Goal: Use online tool/utility: Utilize a website feature to perform a specific function

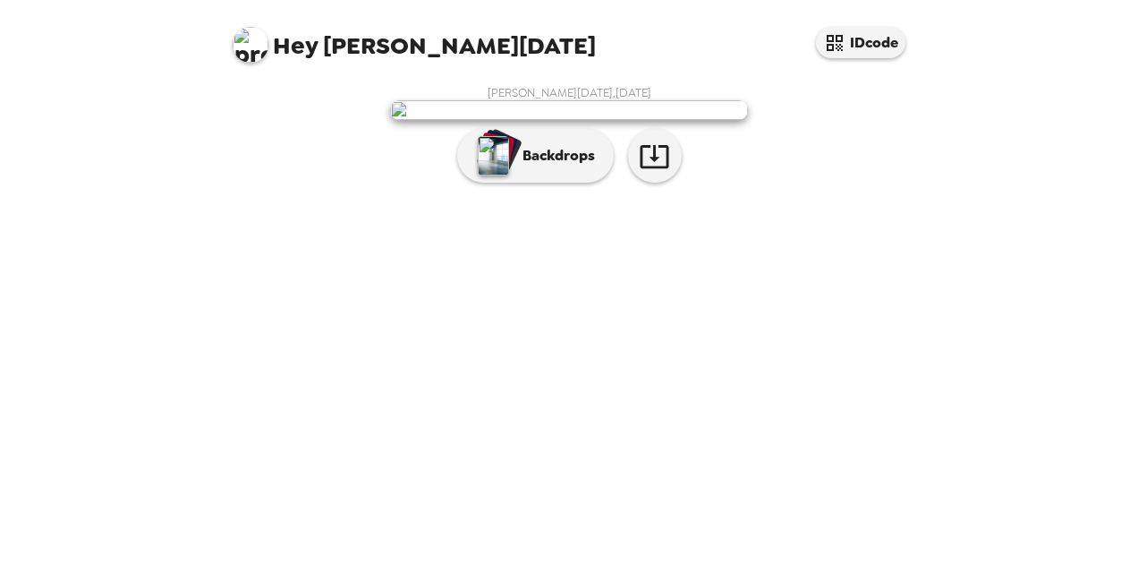
scroll to position [72, 0]
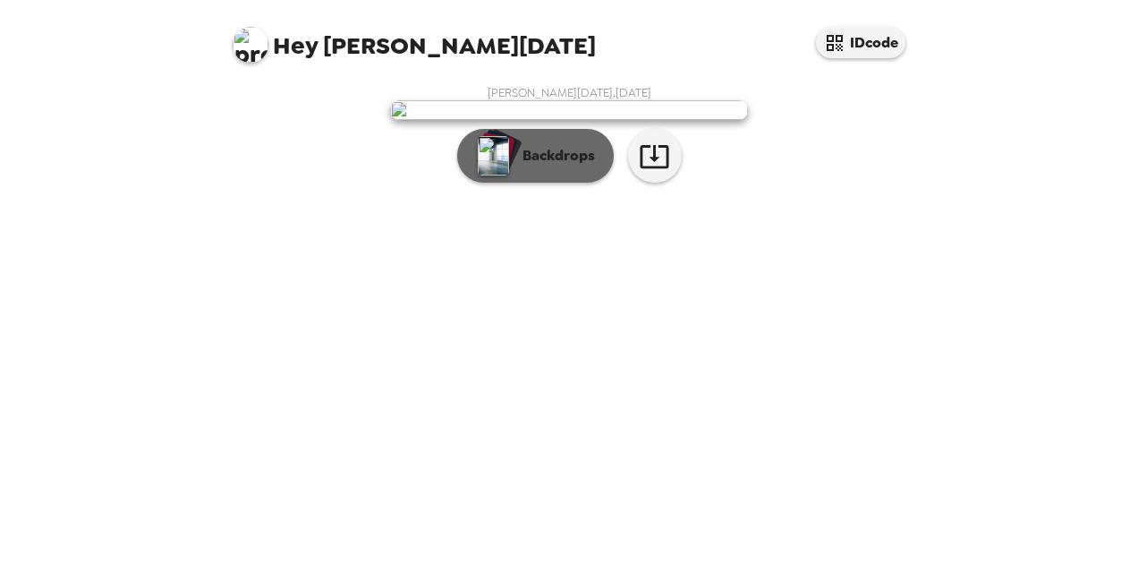
click at [534, 166] on p "Backdrops" at bounding box center [554, 155] width 81 height 21
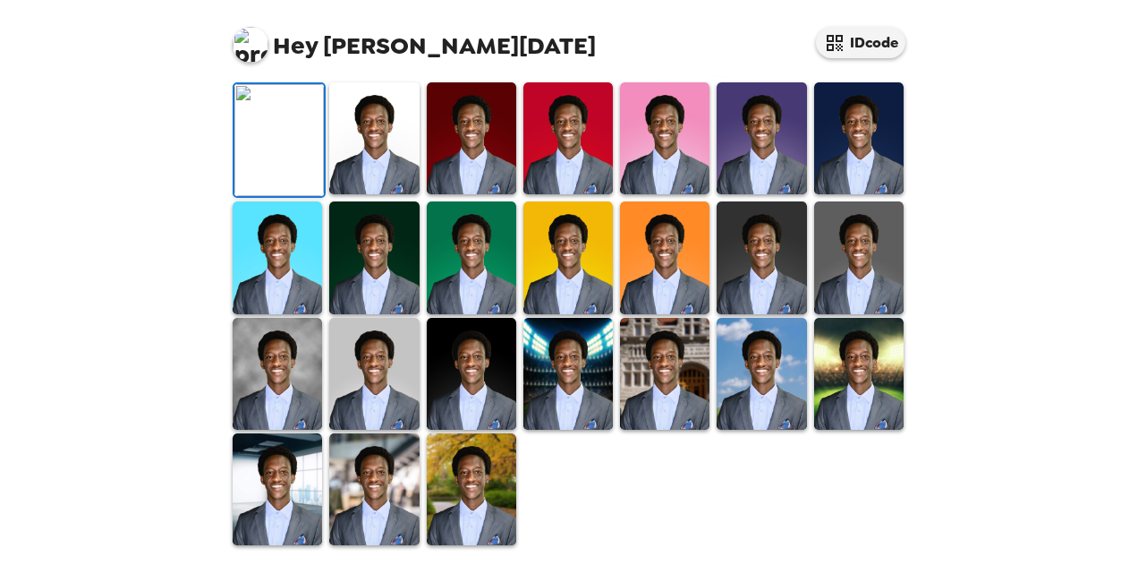
scroll to position [141, 0]
click at [455, 194] on img at bounding box center [471, 138] width 89 height 112
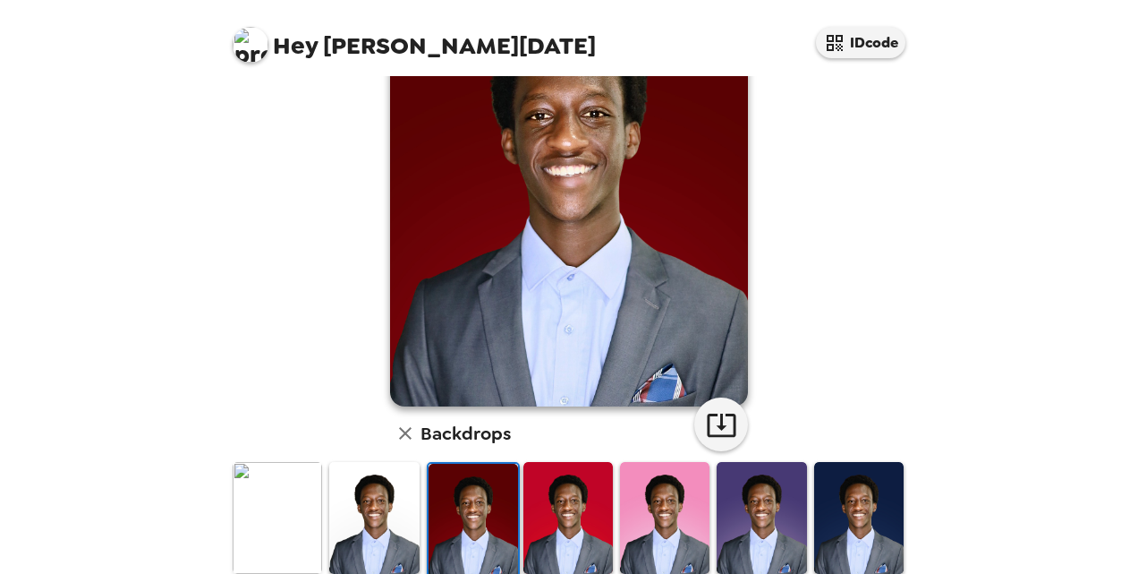
click at [558, 517] on img at bounding box center [568, 518] width 89 height 112
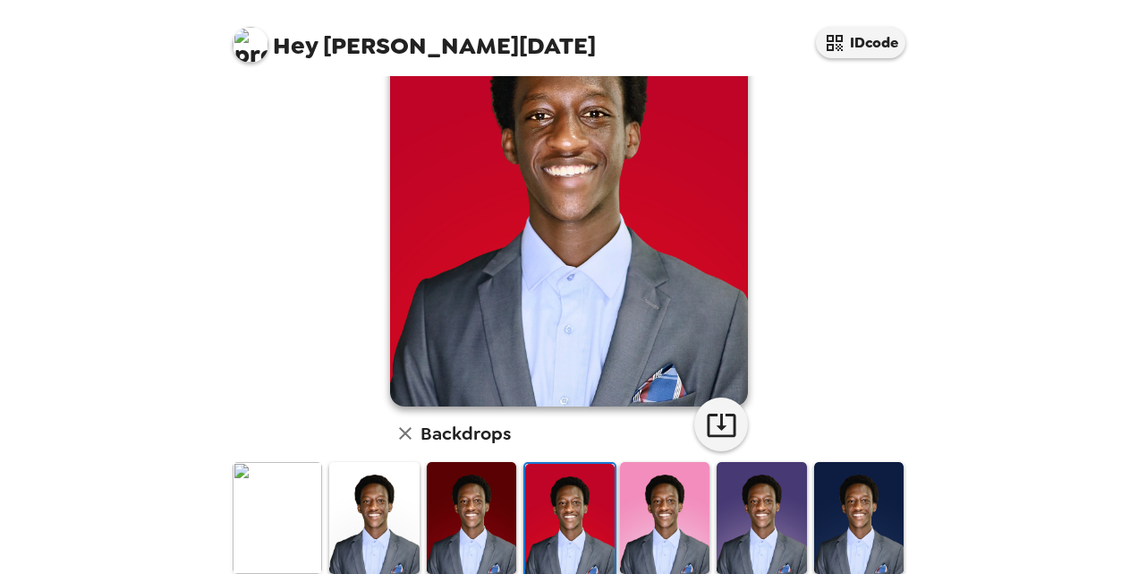
click at [677, 524] on img at bounding box center [664, 518] width 89 height 112
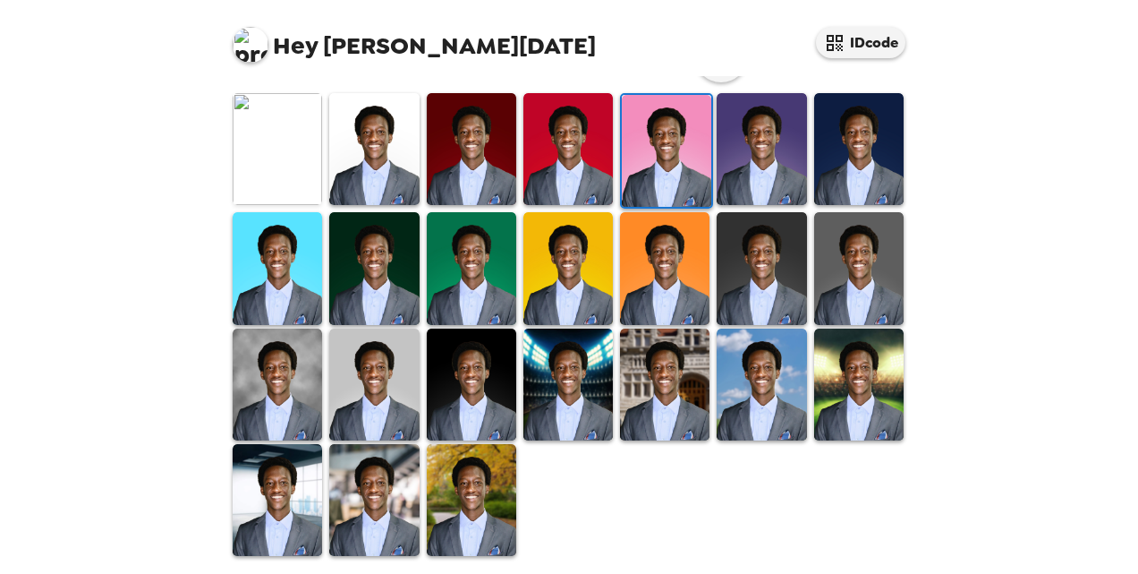
scroll to position [511, 0]
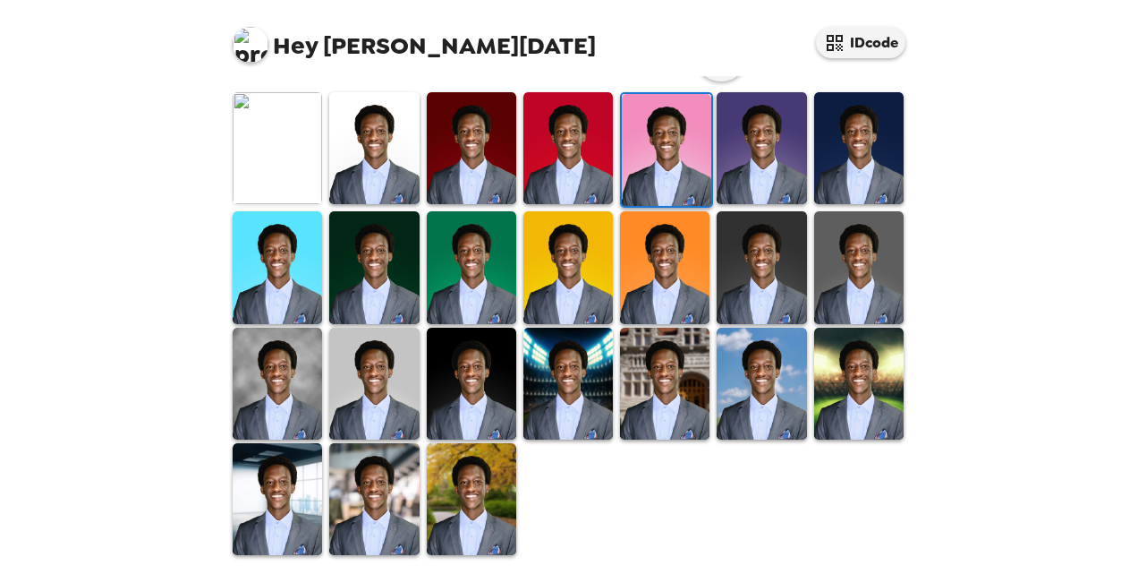
click at [280, 405] on img at bounding box center [277, 384] width 89 height 112
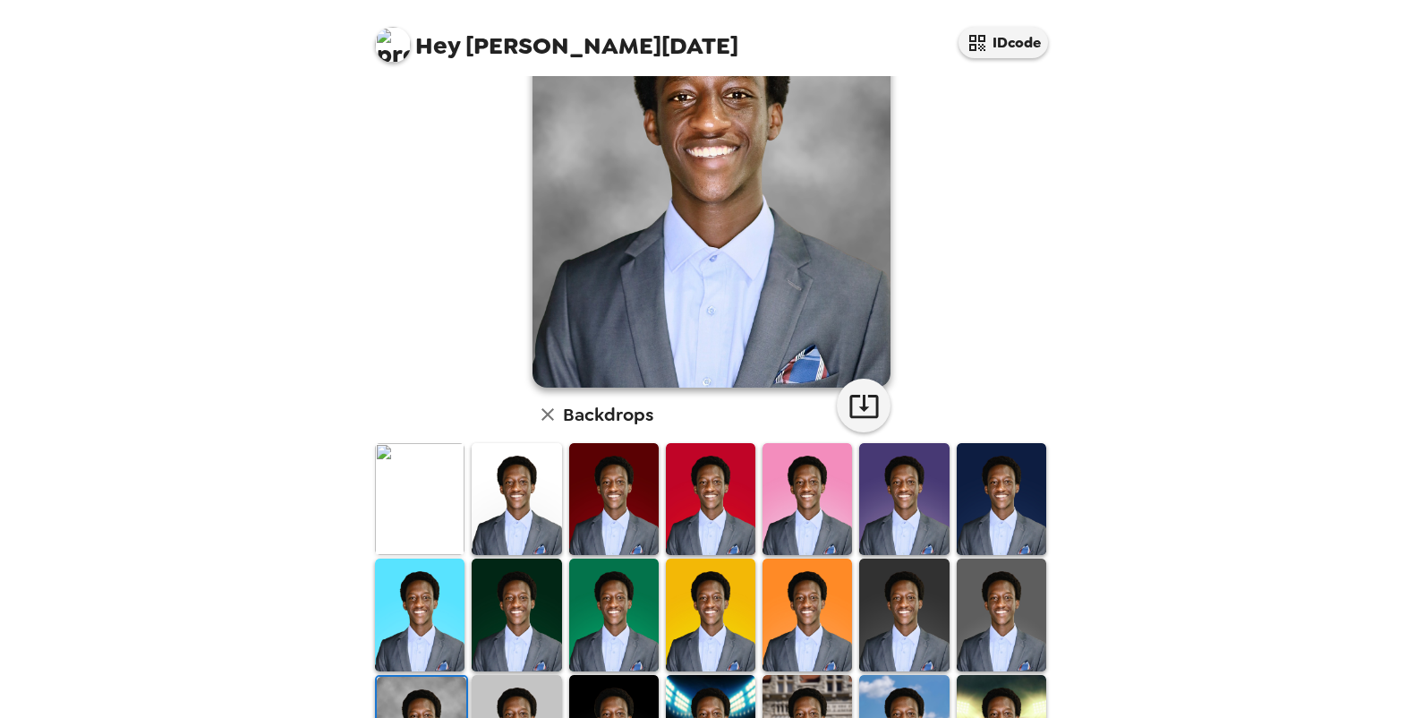
scroll to position [123, 0]
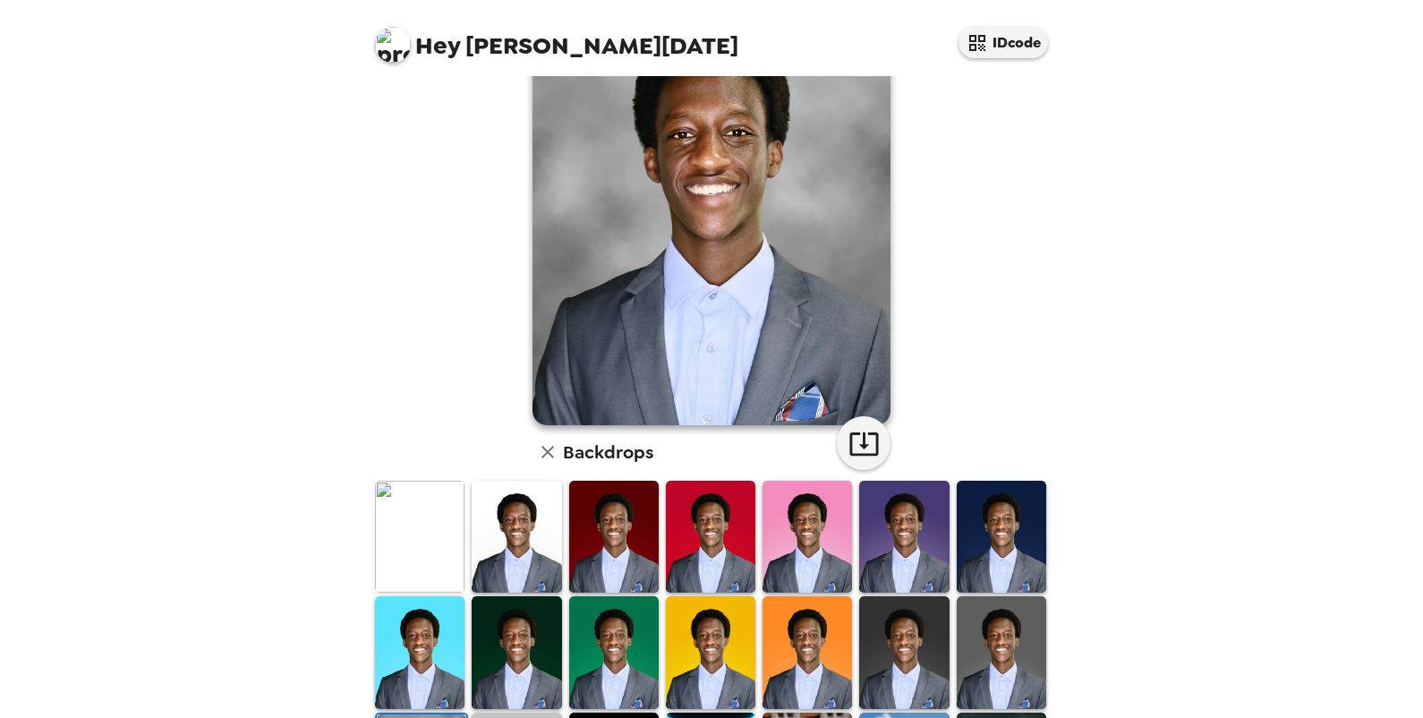
click at [907, 573] on img at bounding box center [903, 652] width 89 height 112
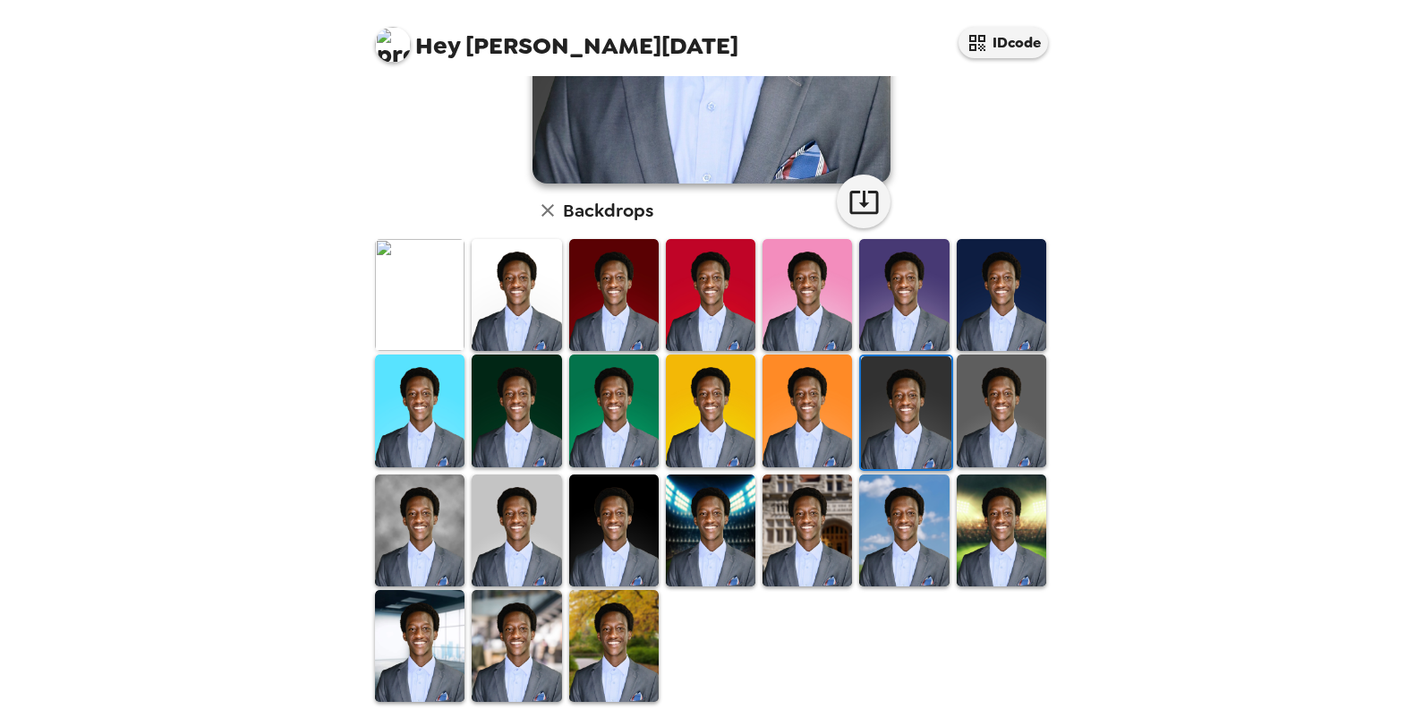
scroll to position [363, 0]
click at [516, 573] on img at bounding box center [516, 647] width 89 height 112
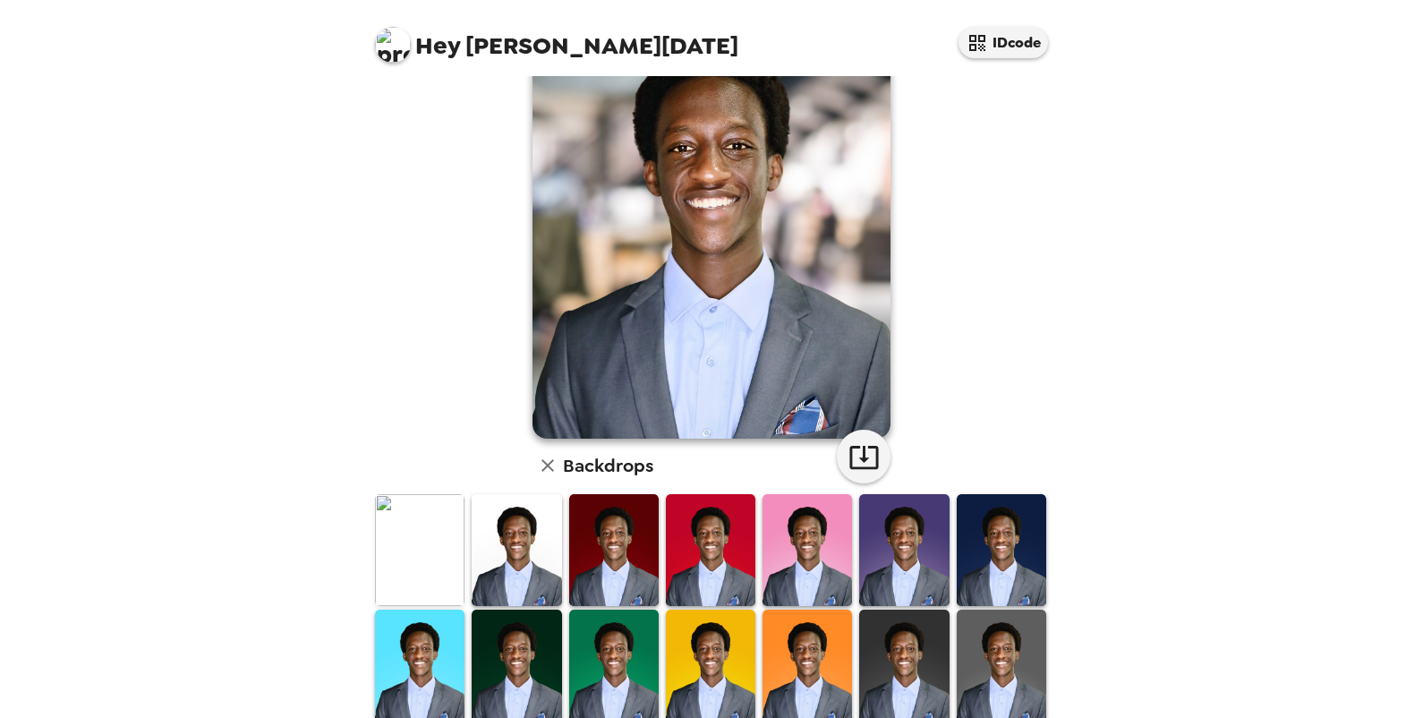
scroll to position [108, 0]
click at [440, 555] on img at bounding box center [419, 551] width 89 height 112
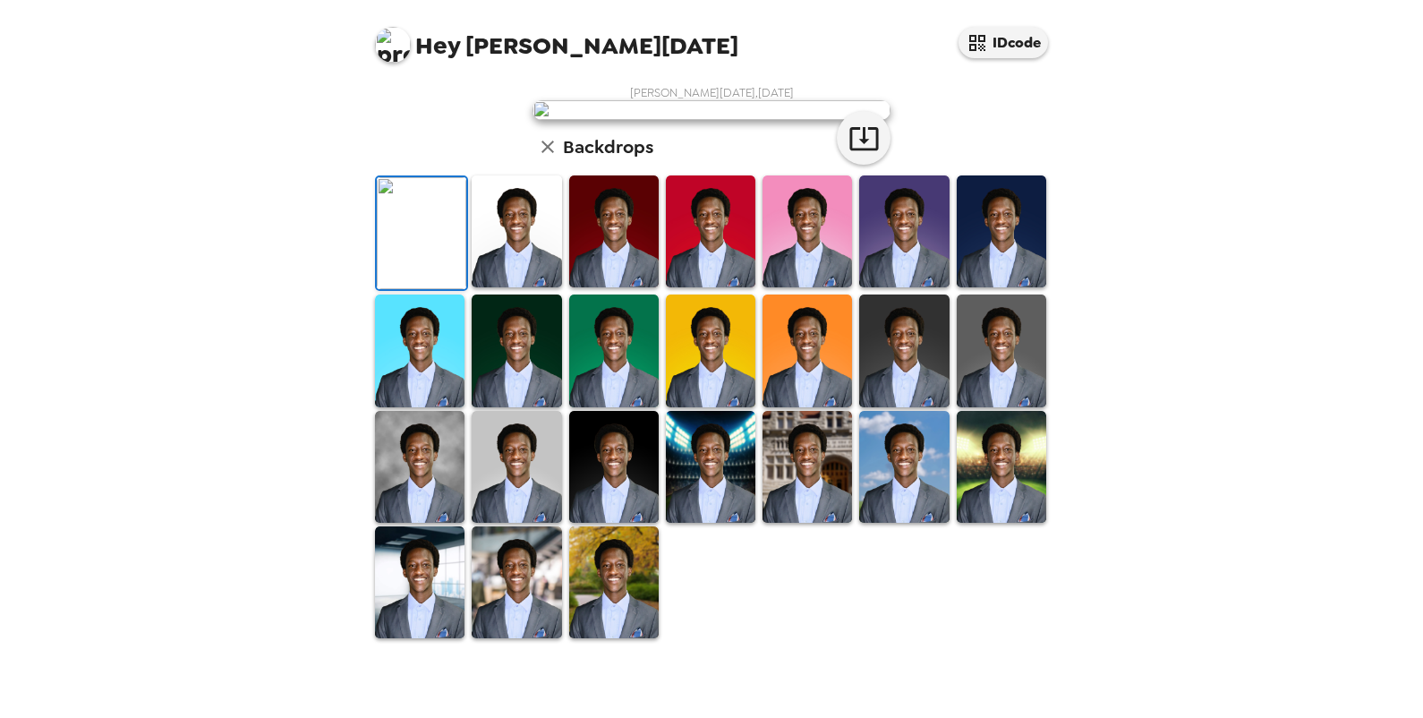
scroll to position [362, 0]
click at [492, 511] on img at bounding box center [516, 467] width 89 height 112
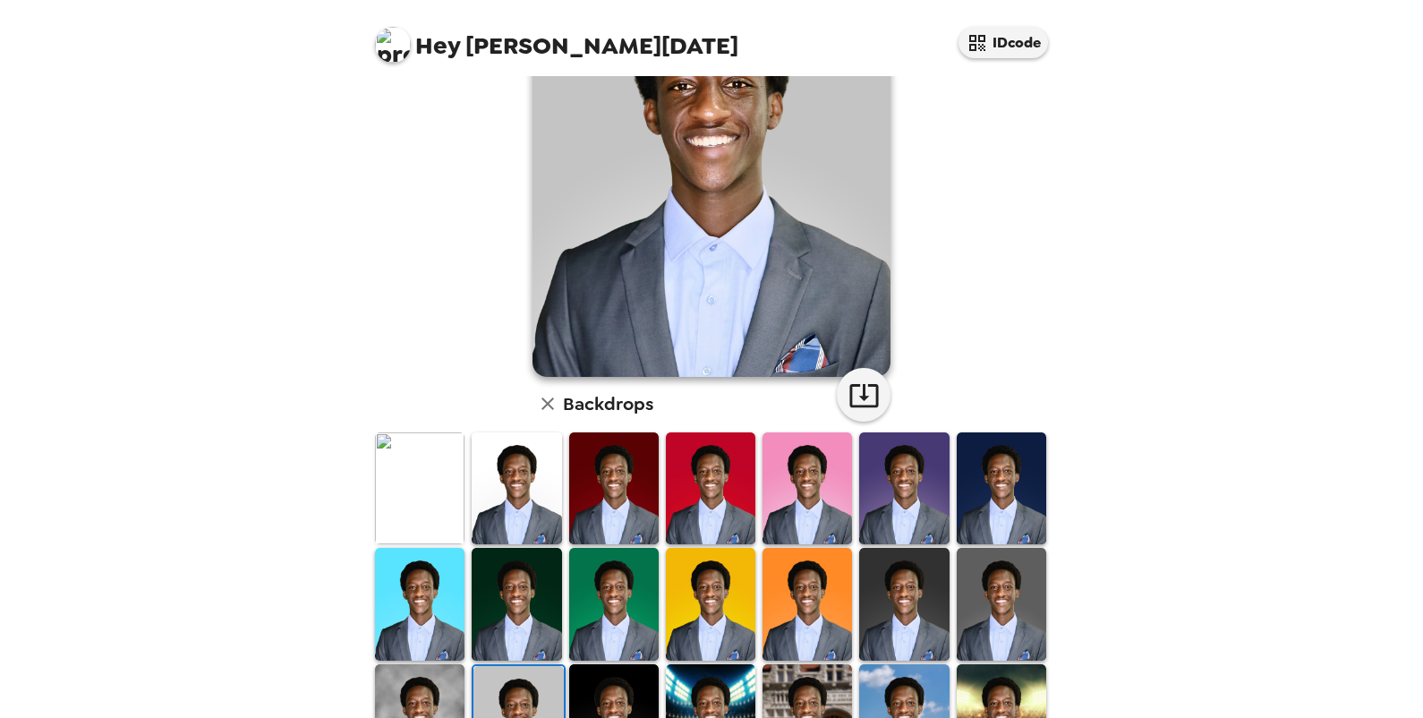
scroll to position [174, 0]
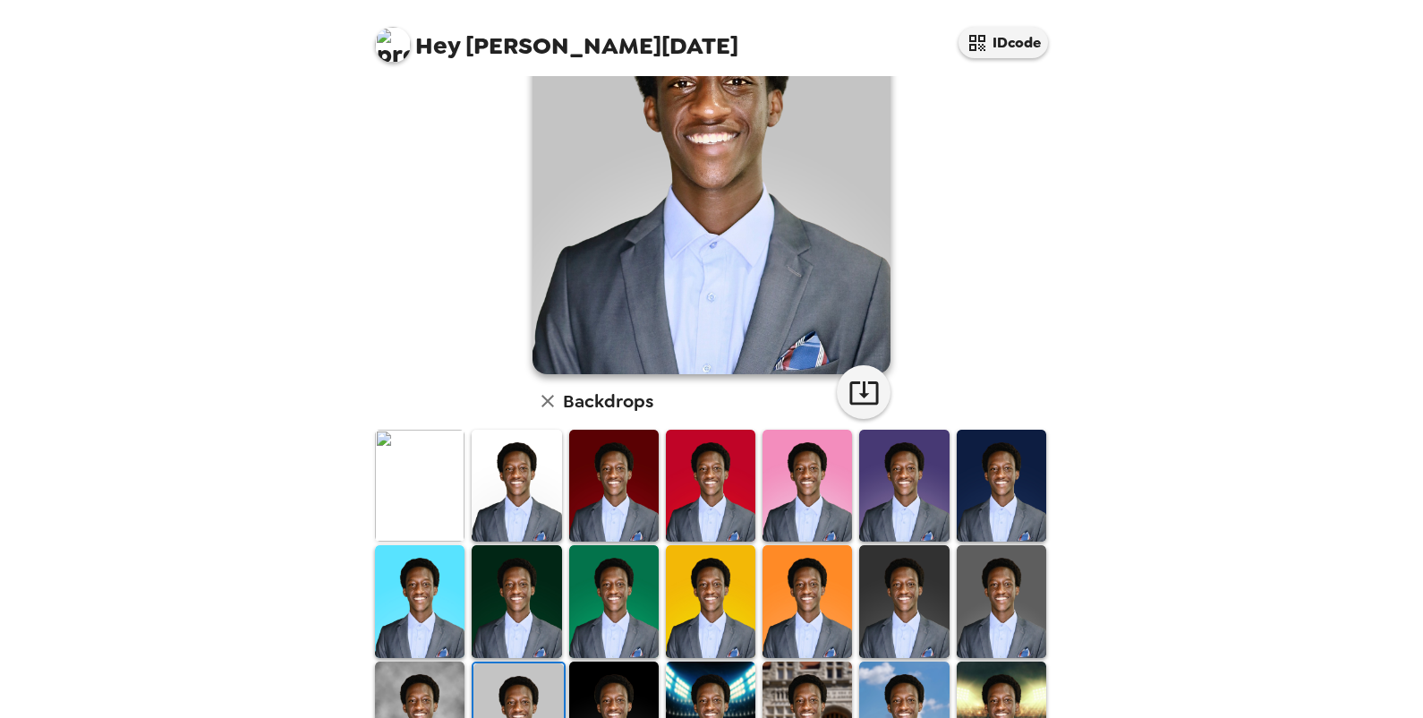
click at [434, 573] on img at bounding box center [419, 717] width 89 height 112
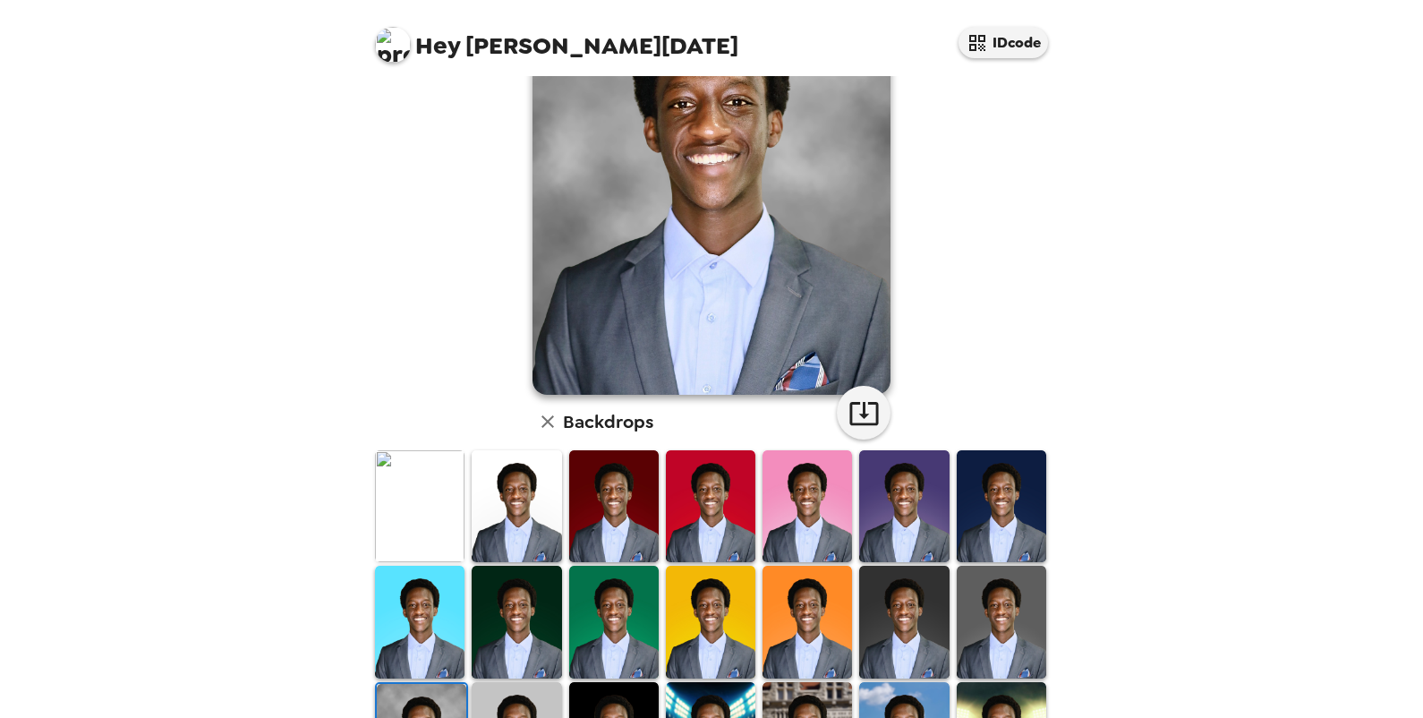
scroll to position [364, 0]
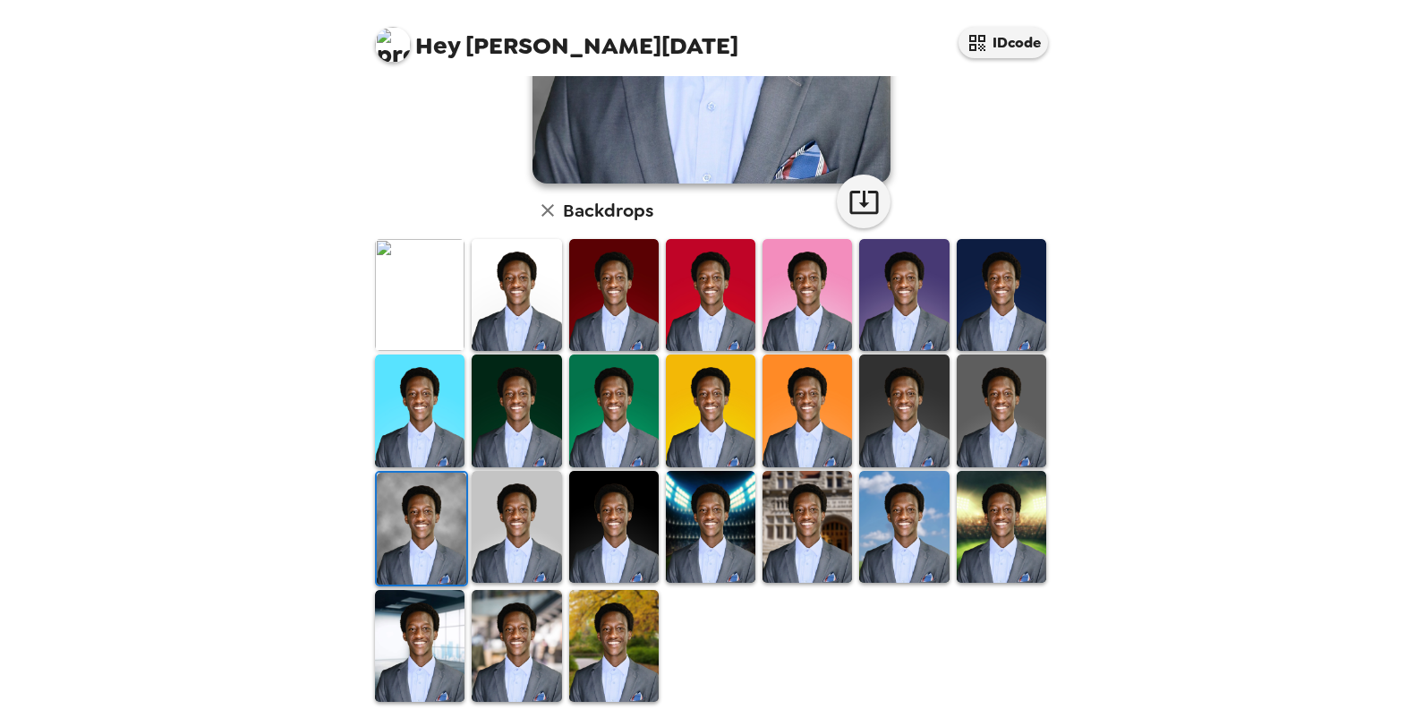
click at [602, 573] on img at bounding box center [613, 646] width 89 height 112
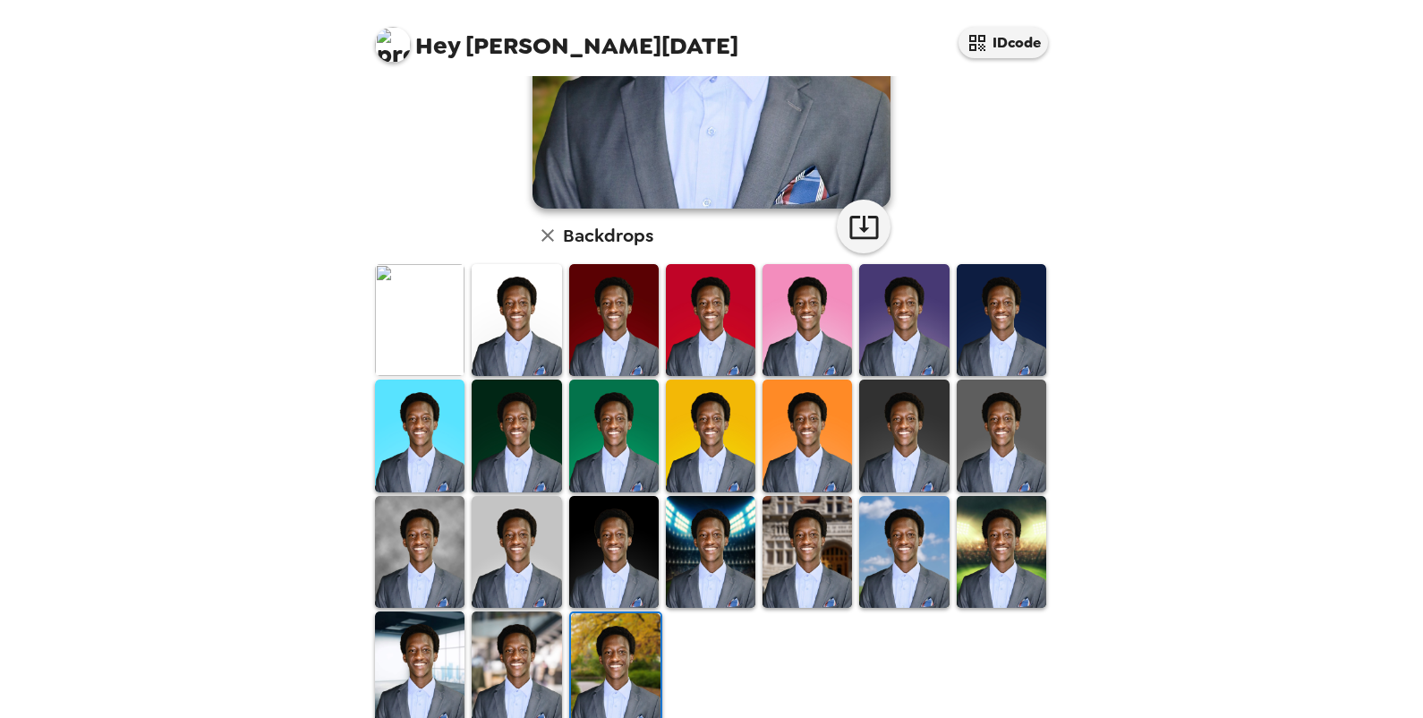
scroll to position [340, 0]
click at [403, 546] on img at bounding box center [419, 551] width 89 height 112
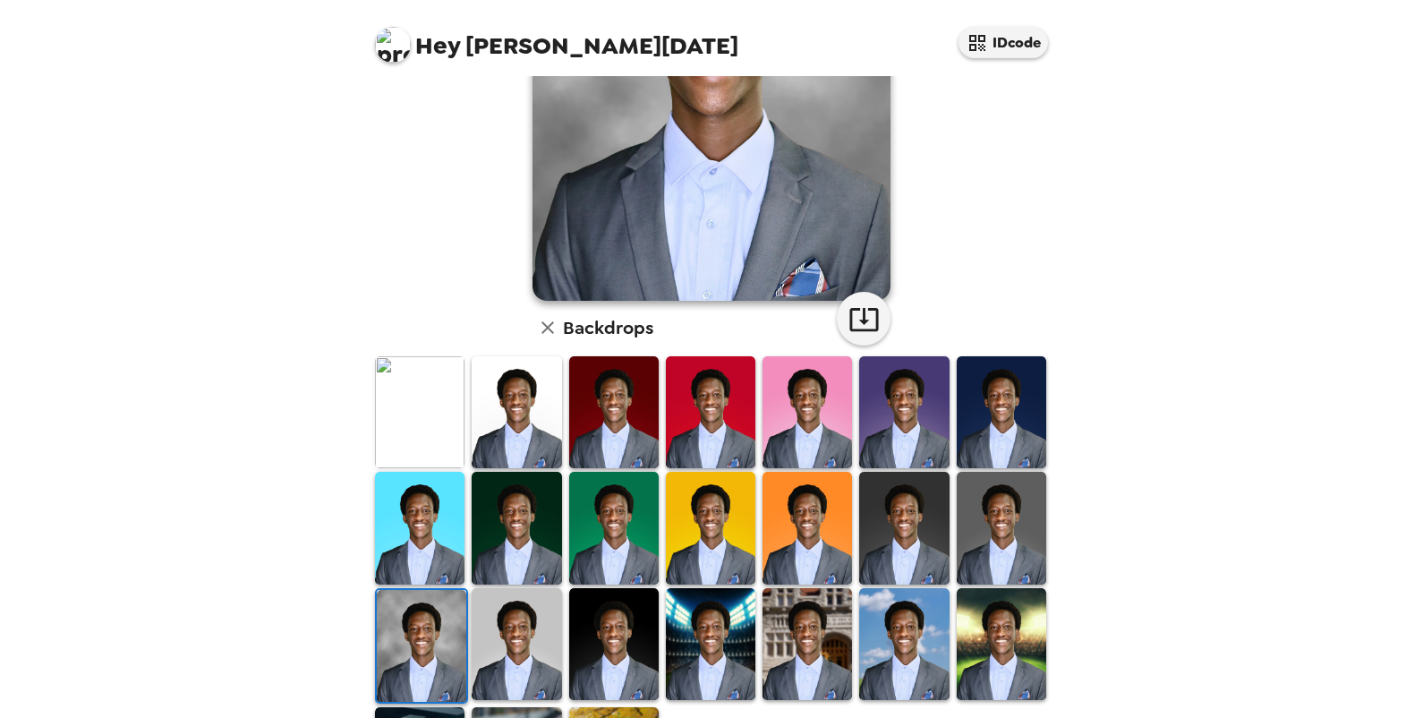
scroll to position [247, 0]
click at [531, 573] on img at bounding box center [516, 644] width 89 height 112
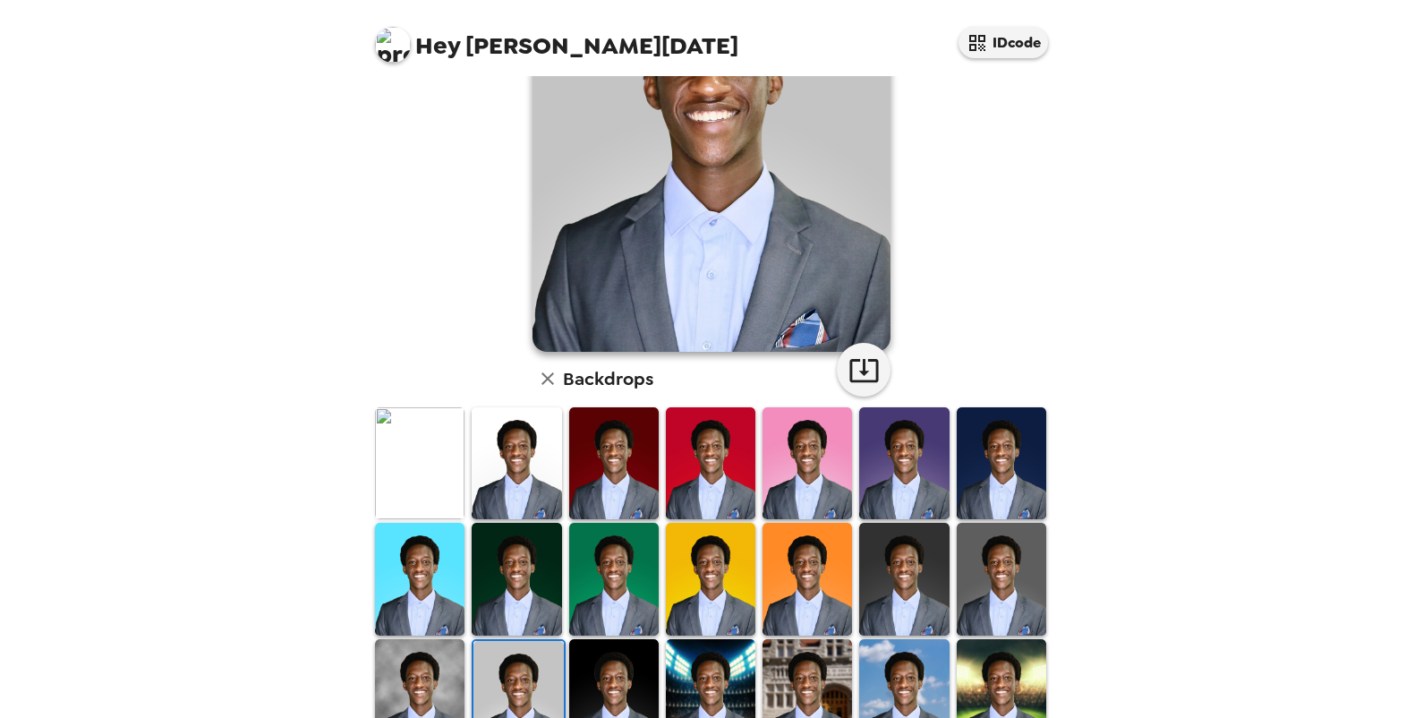
scroll to position [364, 0]
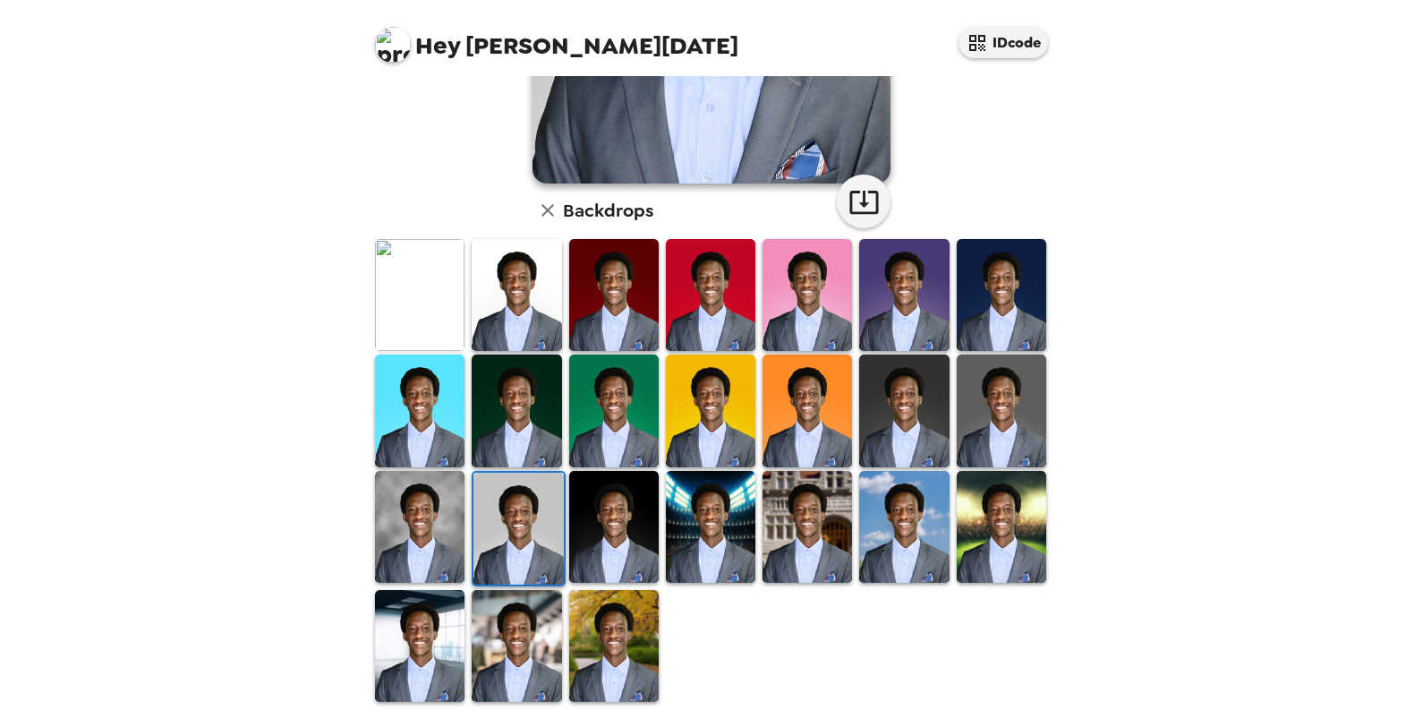
click at [421, 549] on img at bounding box center [419, 527] width 89 height 112
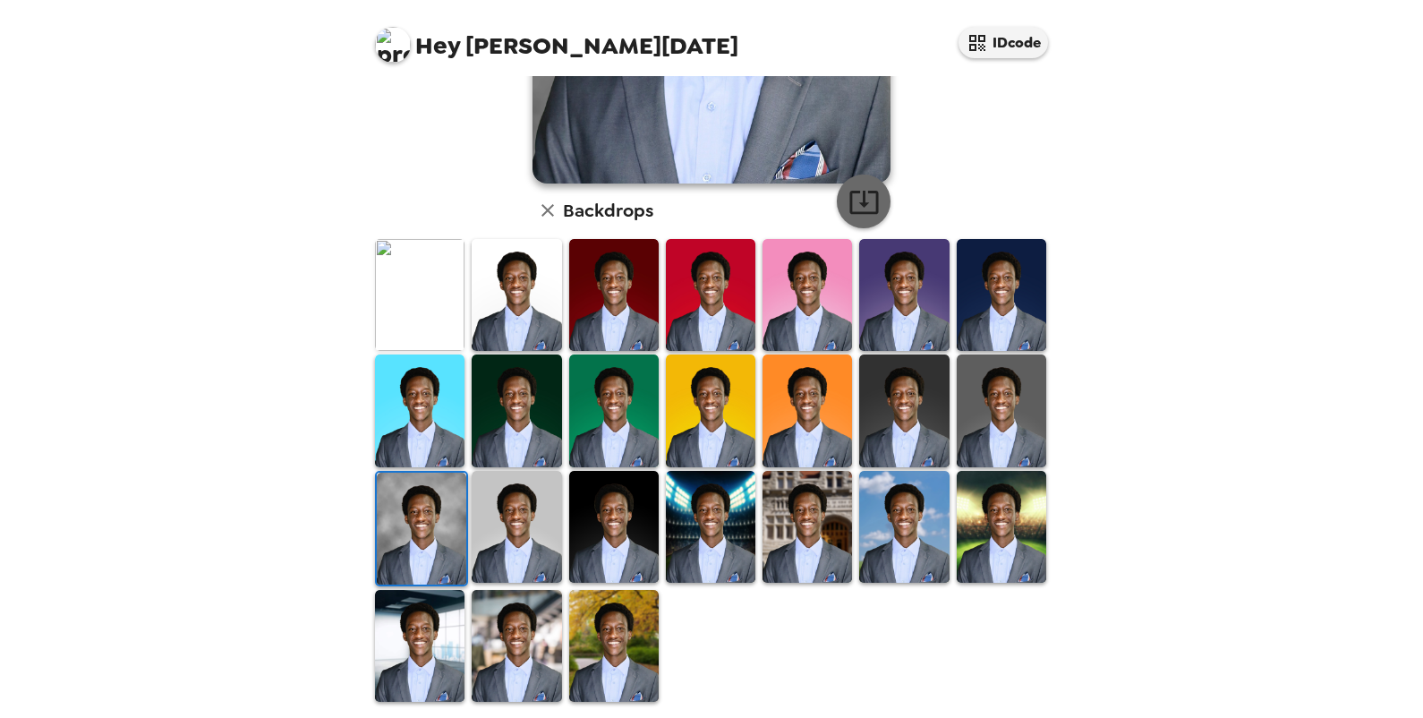
click at [865, 199] on icon "button" at bounding box center [863, 201] width 31 height 31
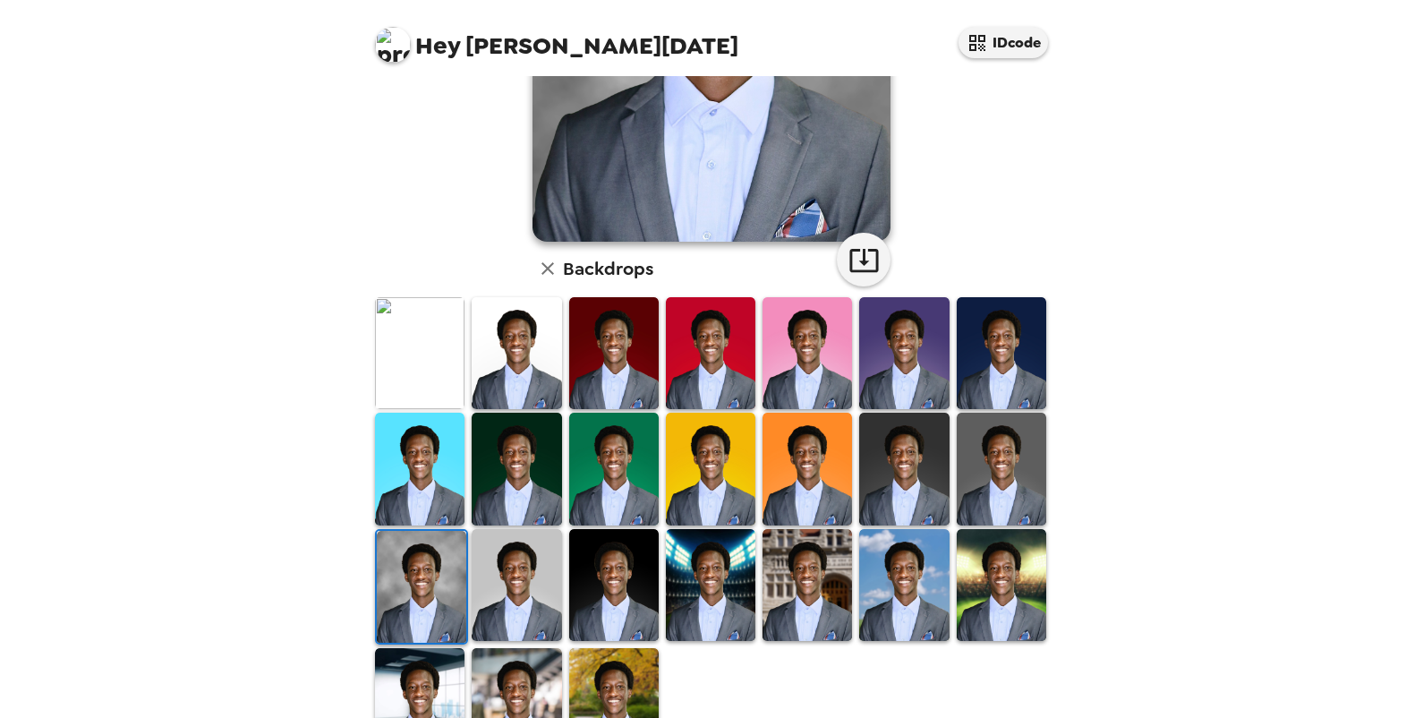
scroll to position [336, 0]
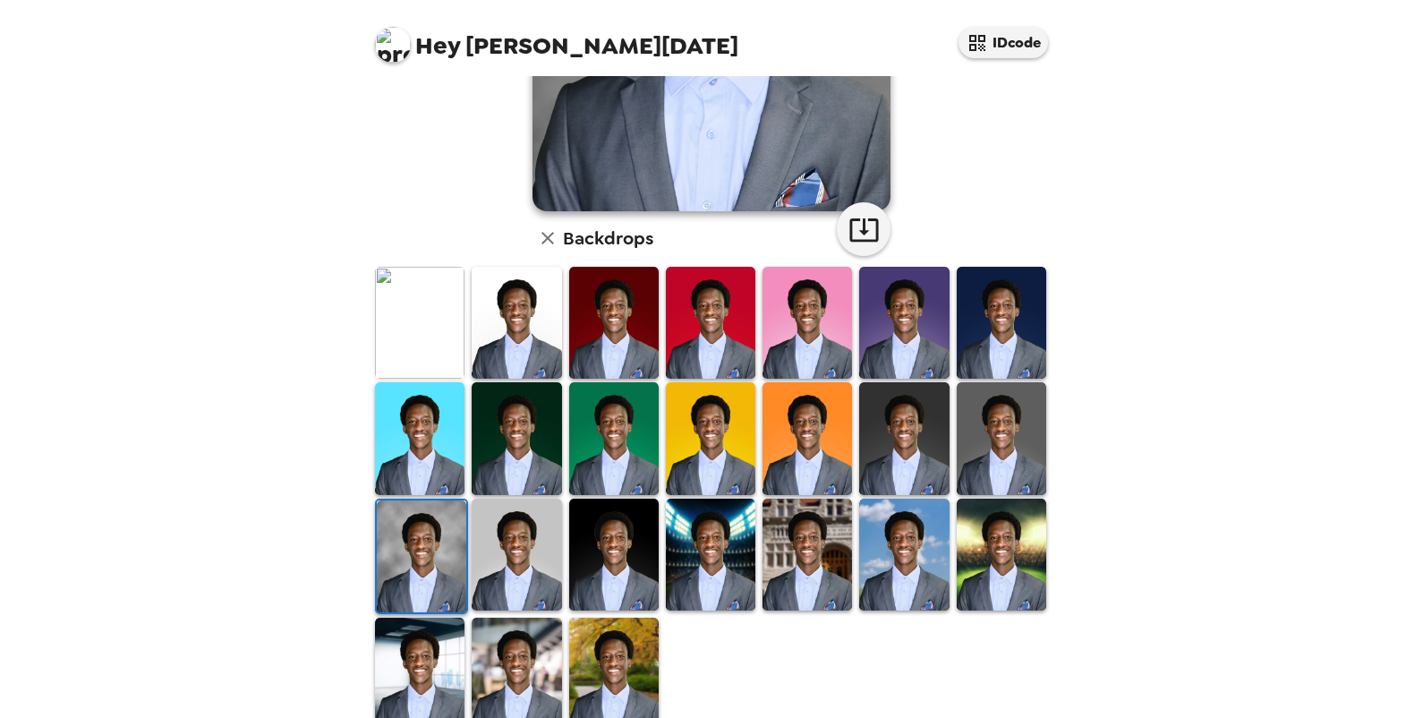
click at [617, 573] on img at bounding box center [613, 673] width 89 height 112
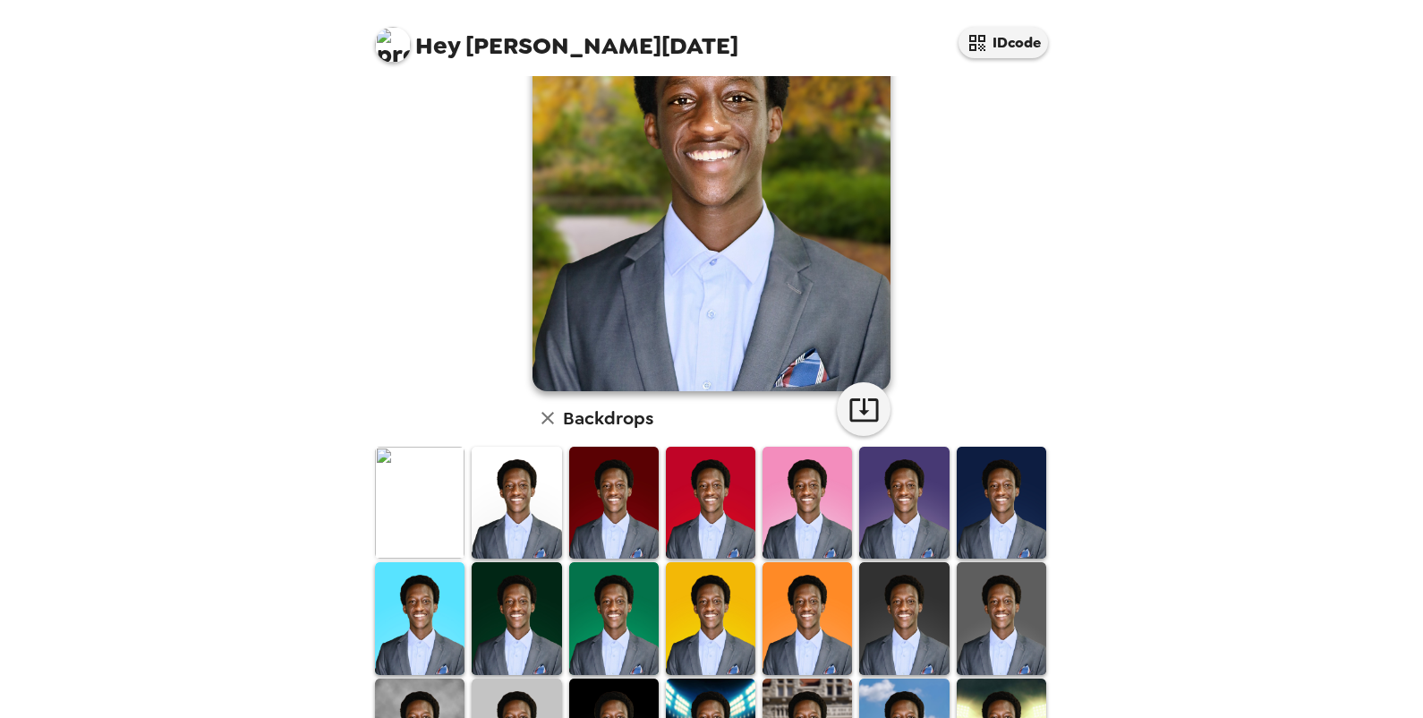
scroll to position [319, 0]
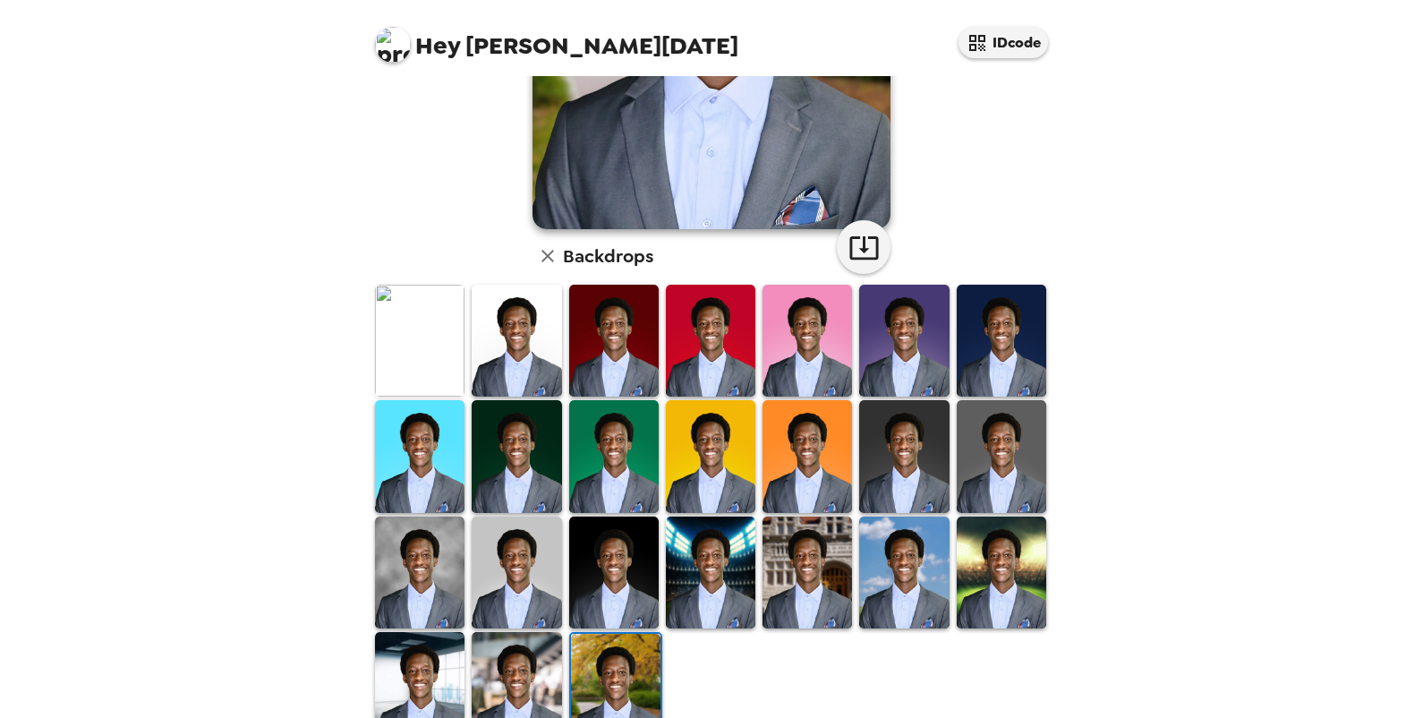
click at [502, 562] on img at bounding box center [516, 572] width 89 height 112
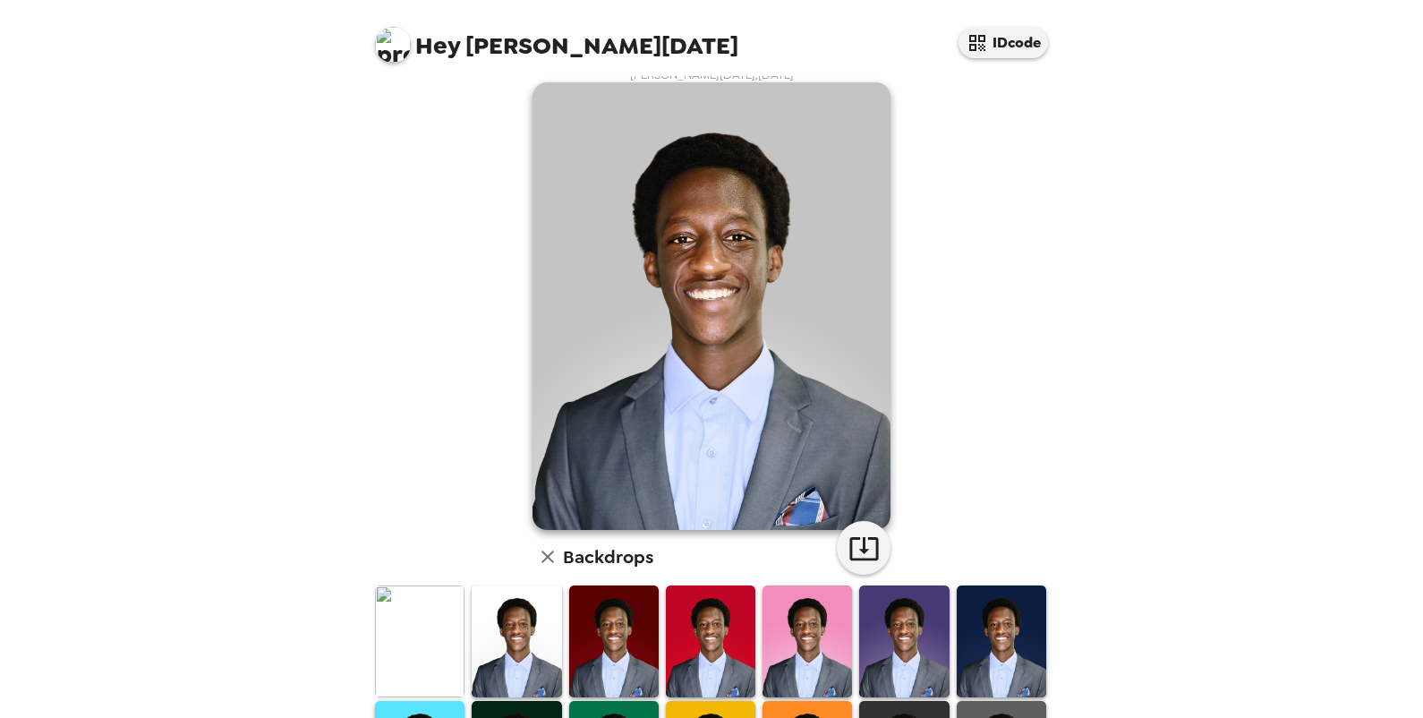
scroll to position [38, 0]
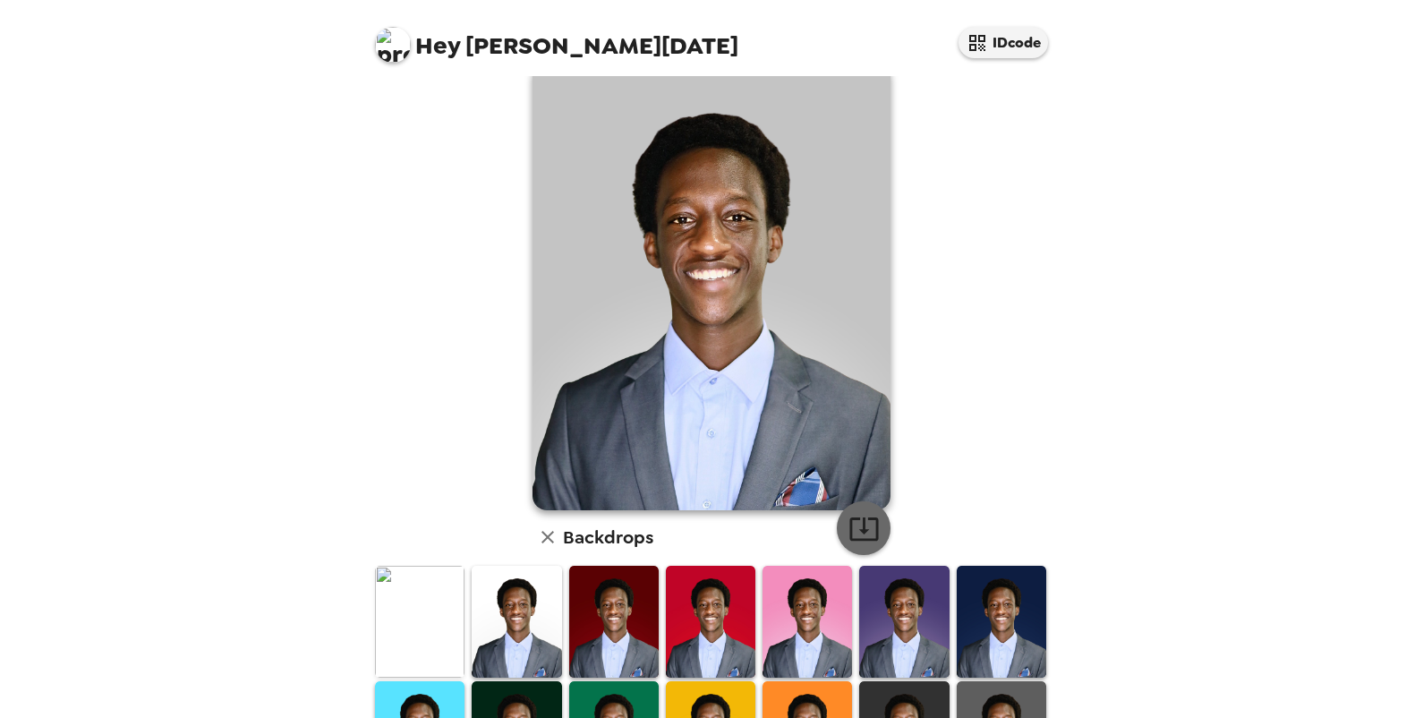
click at [859, 519] on icon "button" at bounding box center [863, 528] width 31 height 31
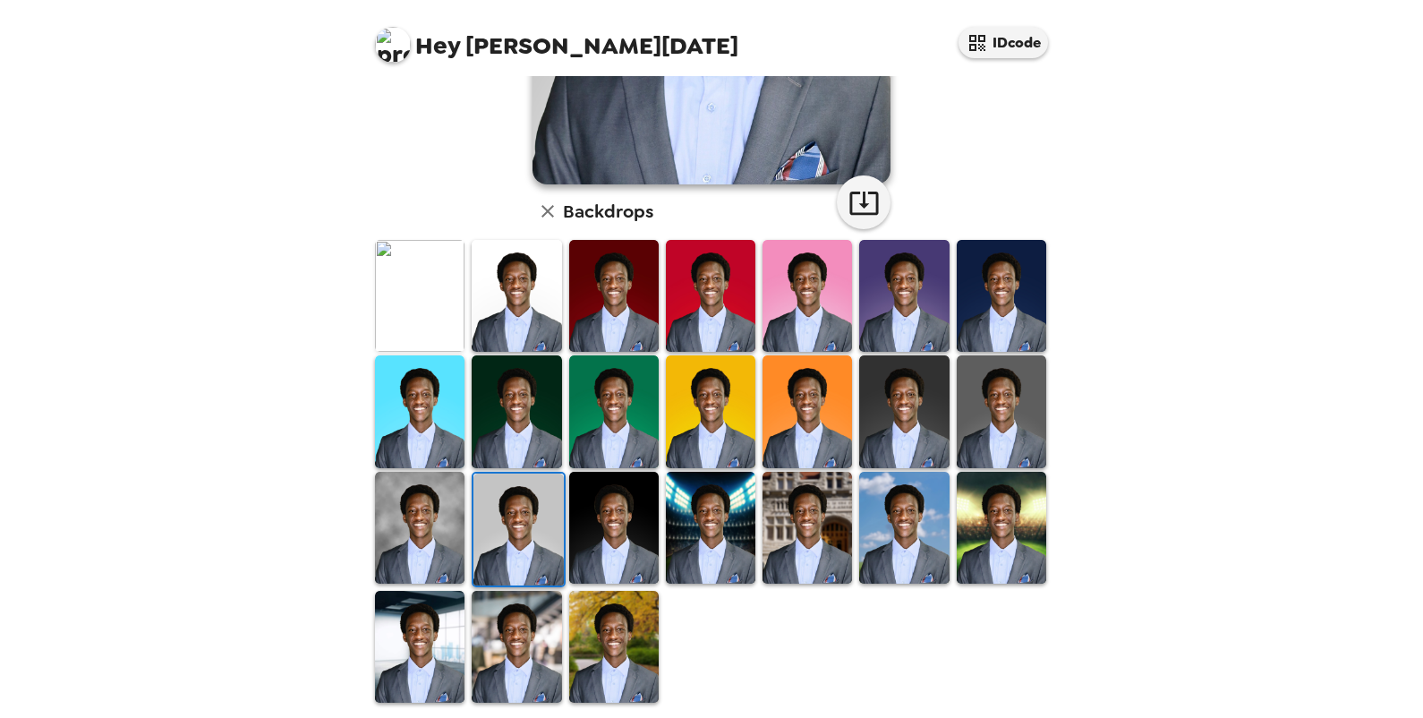
scroll to position [364, 0]
click at [473, 634] on img at bounding box center [516, 646] width 89 height 112
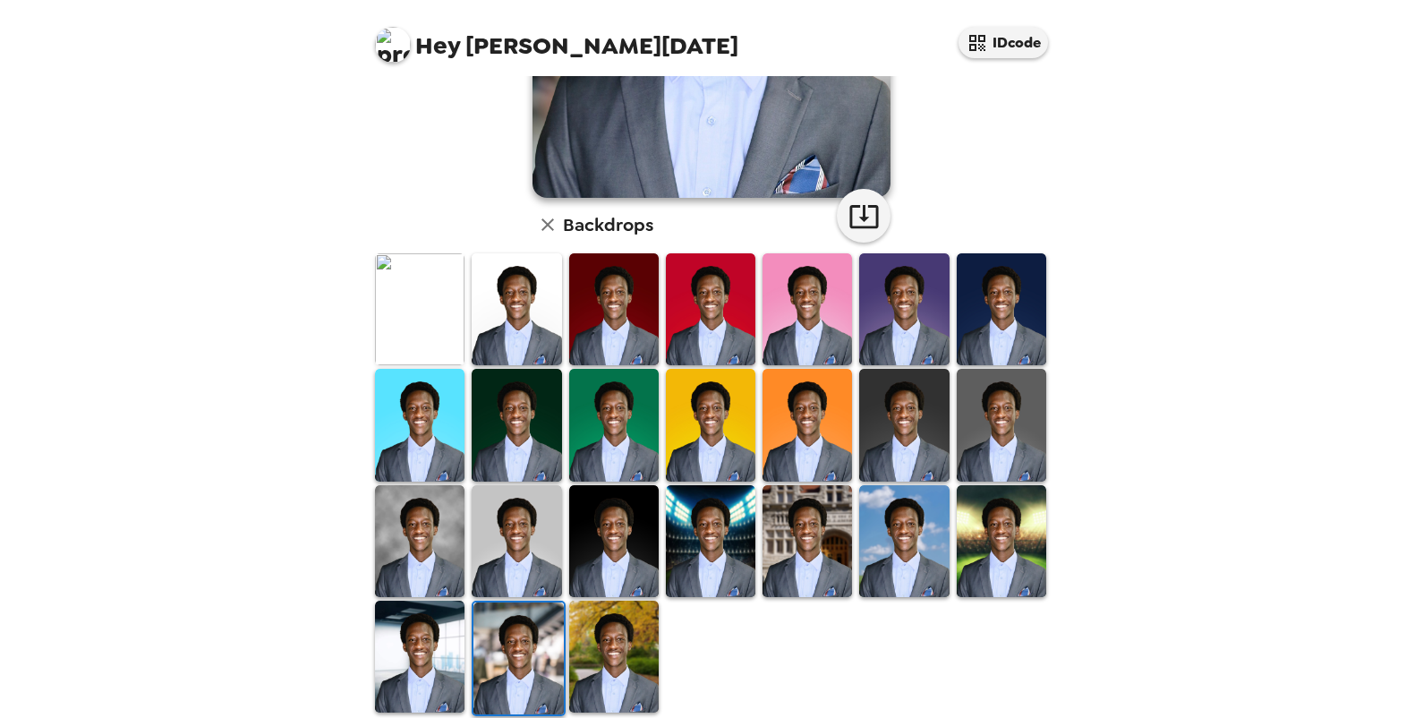
scroll to position [351, 0]
click at [618, 648] on img at bounding box center [613, 656] width 89 height 112
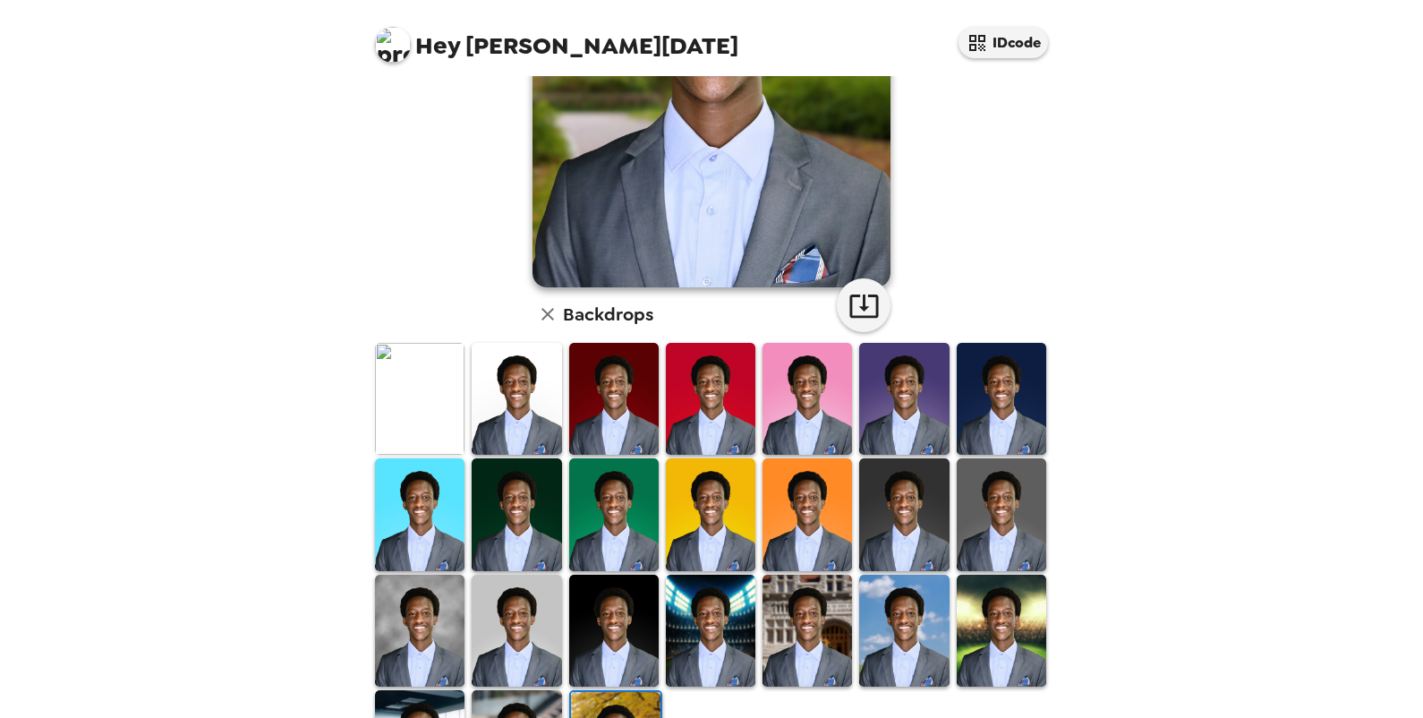
scroll to position [296, 0]
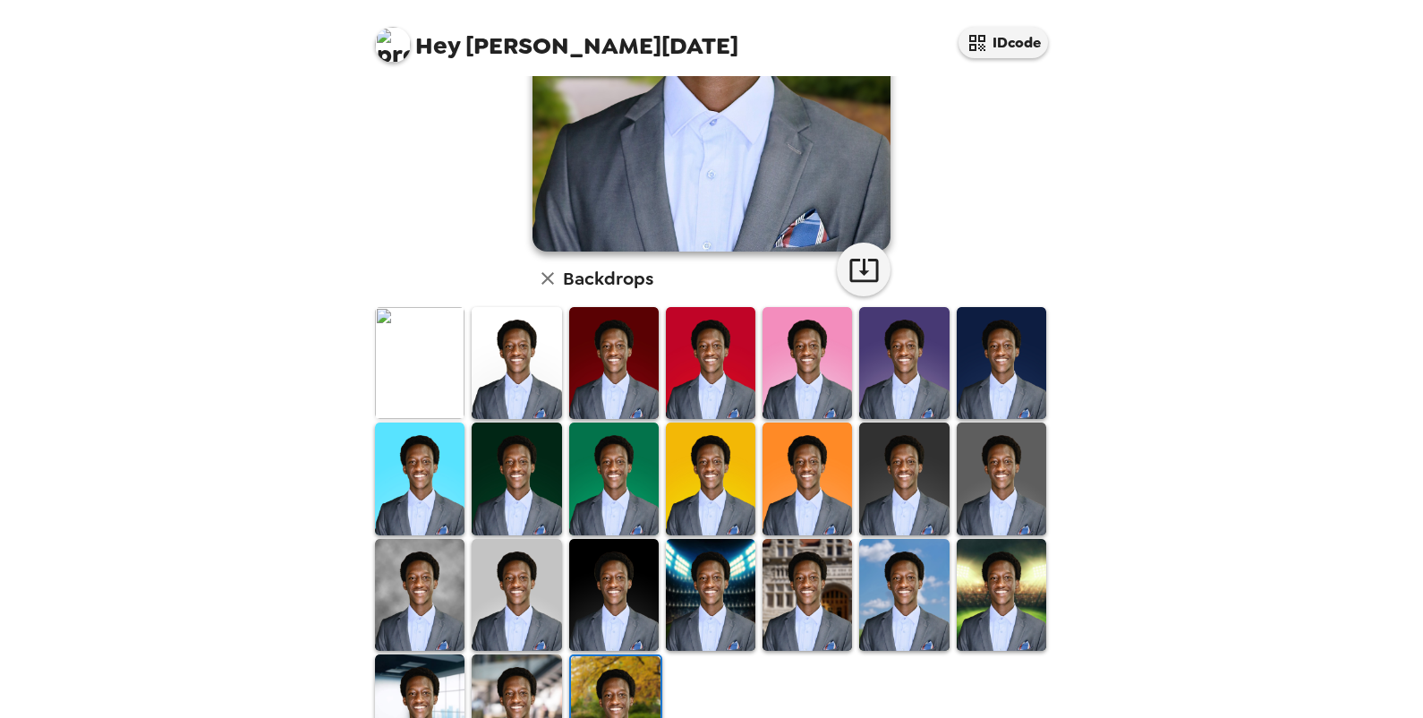
click at [422, 370] on img at bounding box center [419, 363] width 89 height 112
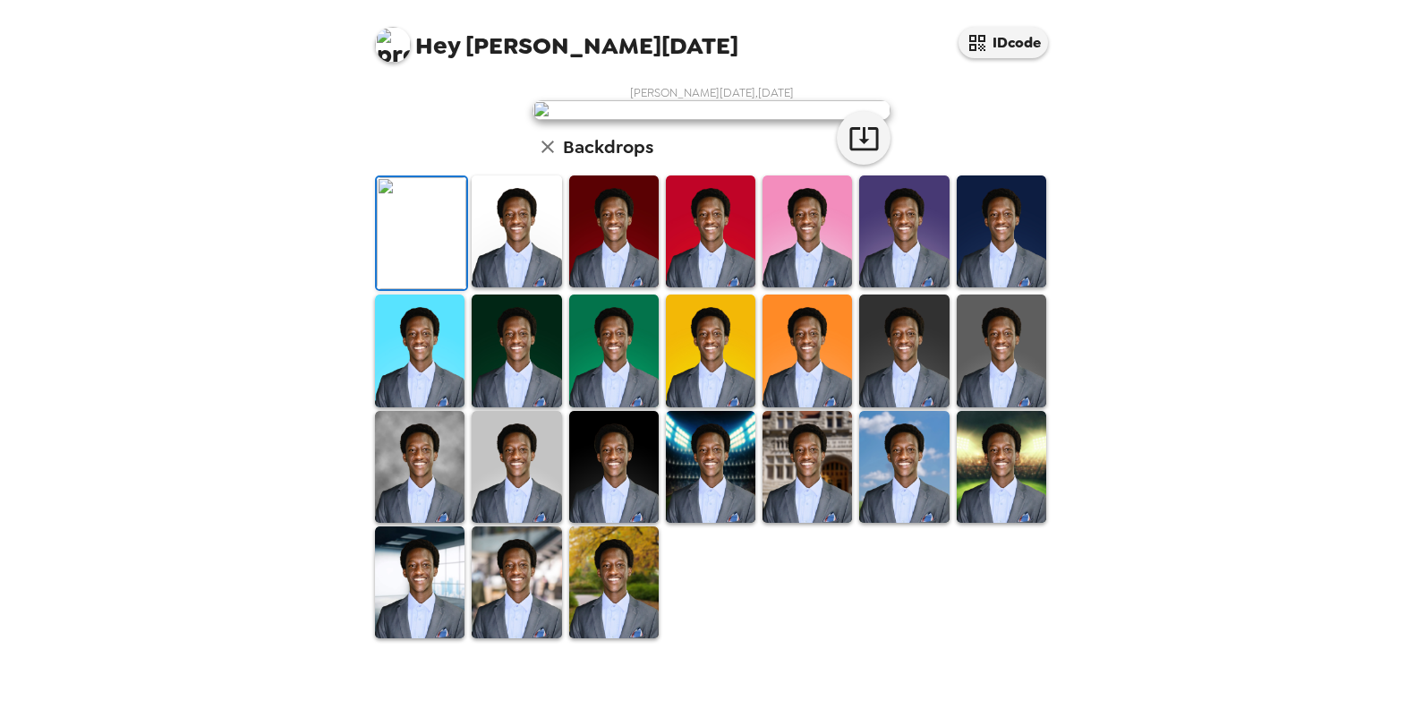
scroll to position [0, 0]
click at [853, 154] on icon "button" at bounding box center [863, 138] width 31 height 31
click at [1190, 506] on div "Hey [PERSON_NAME][DATE] IDcode Aime [DATE][PERSON_NAME] , [DATE] Backdrops" at bounding box center [711, 359] width 1423 height 718
